Goal: Check status: Check status

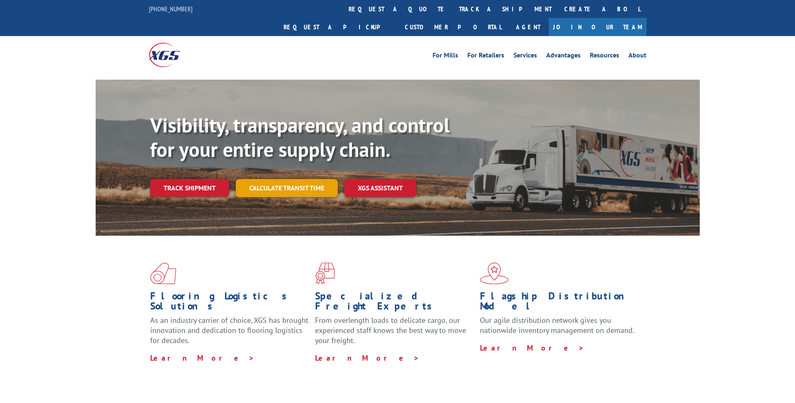
click at [280, 179] on link "Calculate transit time" at bounding box center [287, 188] width 102 height 18
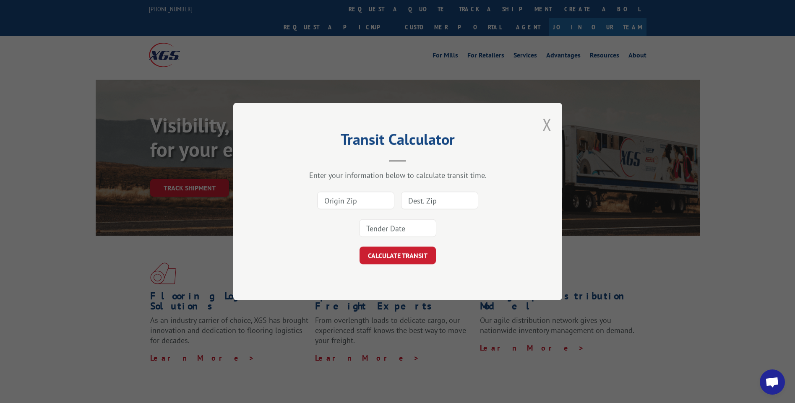
click at [547, 122] on button "Close modal" at bounding box center [547, 124] width 9 height 22
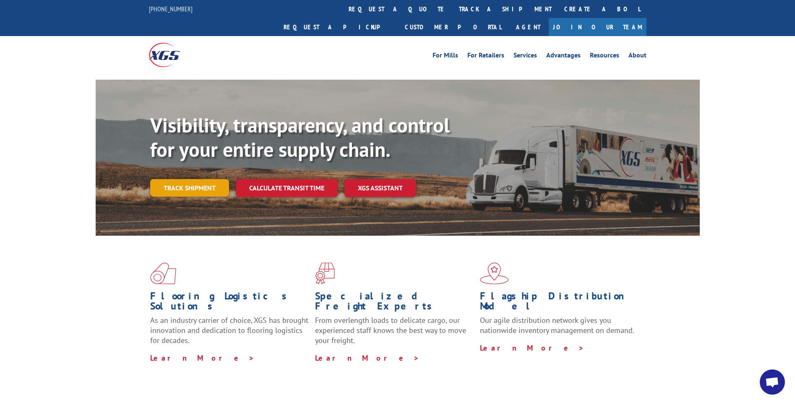
click at [203, 179] on link "Track shipment" at bounding box center [189, 188] width 79 height 18
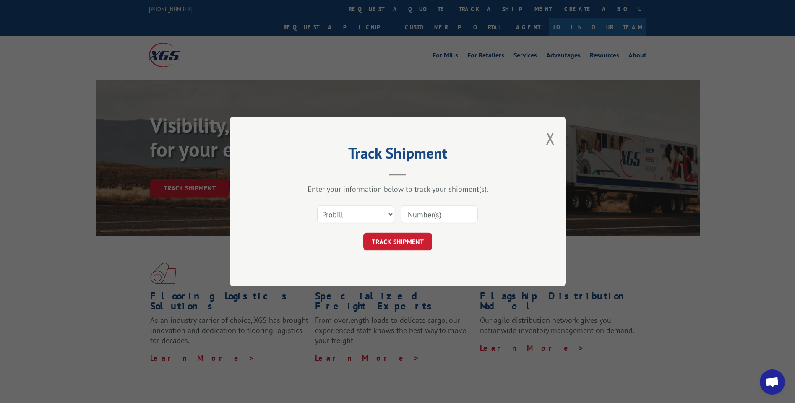
click at [438, 216] on input at bounding box center [439, 215] width 77 height 18
type input "2877253"
click at [383, 214] on select "Select category... Probill BOL PO" at bounding box center [355, 215] width 77 height 18
select select "bol"
click at [317, 206] on select "Select category... Probill BOL PO" at bounding box center [355, 215] width 77 height 18
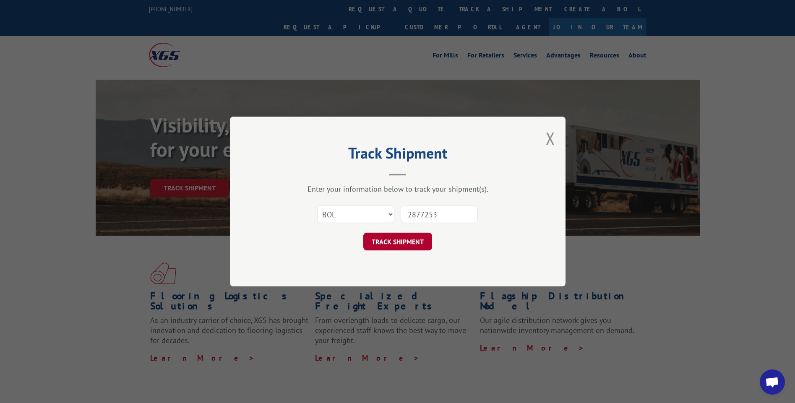
click at [411, 241] on button "TRACK SHIPMENT" at bounding box center [397, 242] width 69 height 18
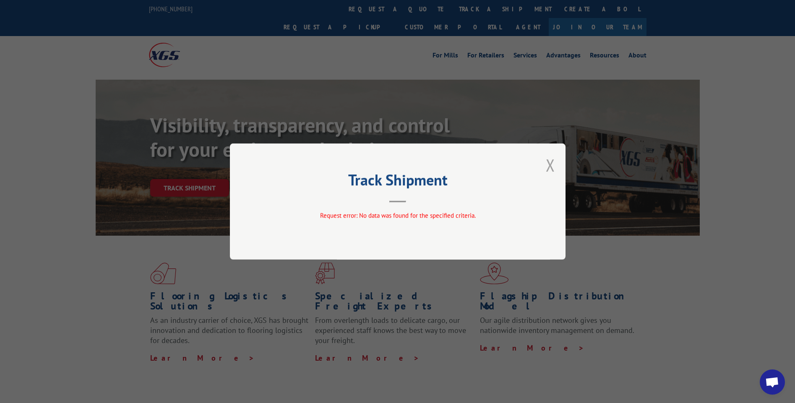
click at [550, 164] on button "Close modal" at bounding box center [550, 165] width 9 height 22
